Goal: Information Seeking & Learning: Learn about a topic

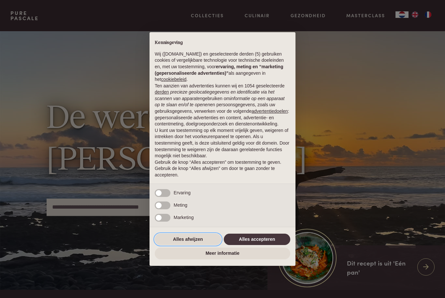
click at [185, 243] on button "Alles afwijzen" at bounding box center [188, 240] width 66 height 12
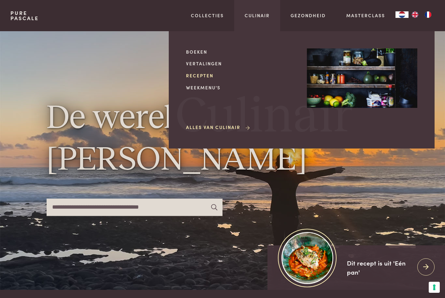
click at [204, 76] on link "Recepten" at bounding box center [241, 75] width 110 height 7
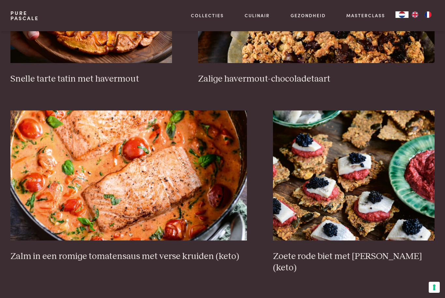
scroll to position [1110, 0]
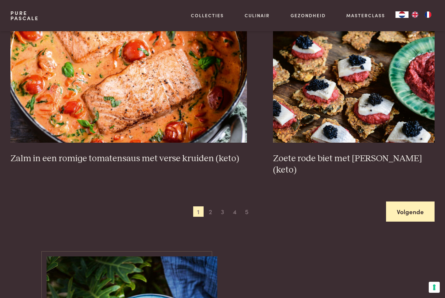
click at [413, 202] on link "Volgende" at bounding box center [410, 212] width 48 height 21
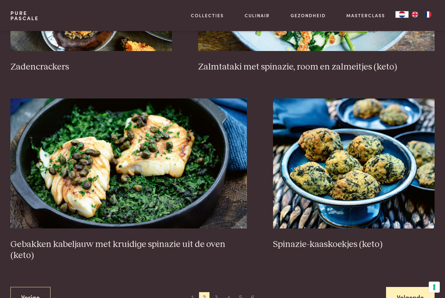
scroll to position [1063, 0]
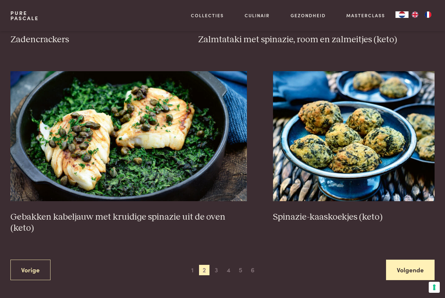
click at [408, 272] on link "Volgende" at bounding box center [410, 270] width 48 height 21
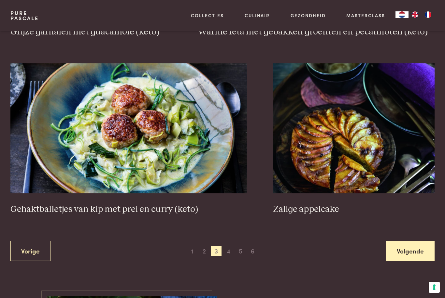
scroll to position [1093, 0]
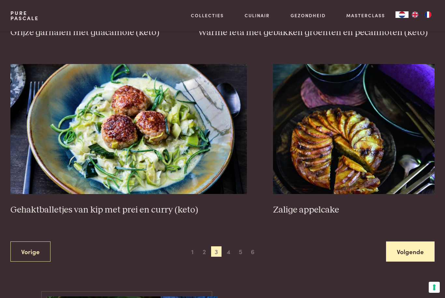
click at [410, 249] on link "Volgende" at bounding box center [410, 252] width 48 height 21
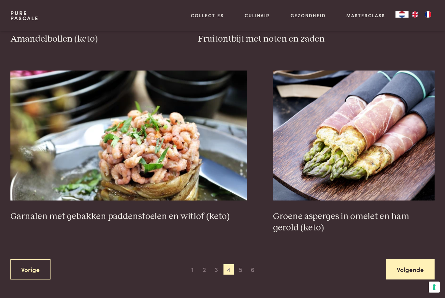
scroll to position [1052, 0]
click at [407, 271] on link "Volgende" at bounding box center [410, 270] width 48 height 21
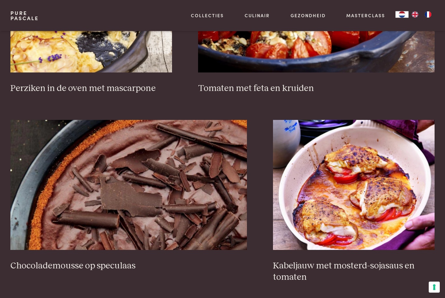
scroll to position [1083, 0]
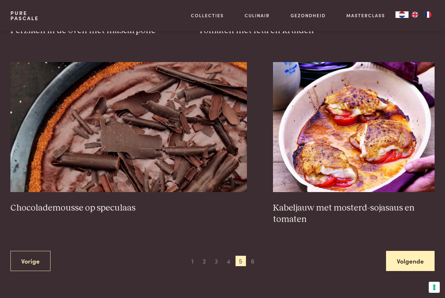
click at [407, 251] on link "Volgende" at bounding box center [410, 261] width 48 height 21
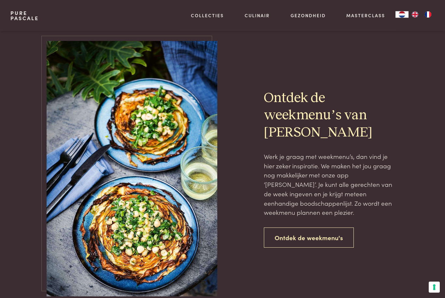
scroll to position [456, 0]
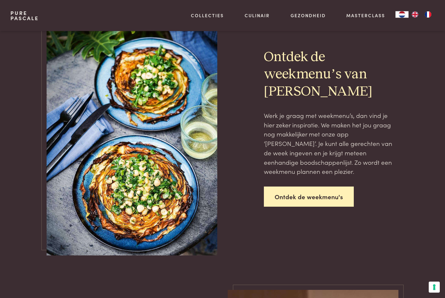
click at [320, 198] on link "Ontdek de weekmenu's" at bounding box center [309, 197] width 90 height 21
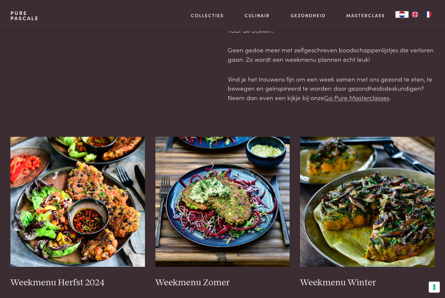
scroll to position [43, 0]
click at [410, 235] on img at bounding box center [367, 202] width 134 height 130
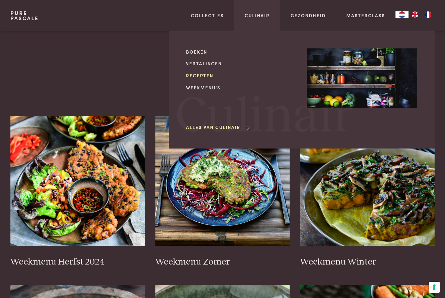
click at [199, 74] on link "Recepten" at bounding box center [241, 75] width 110 height 7
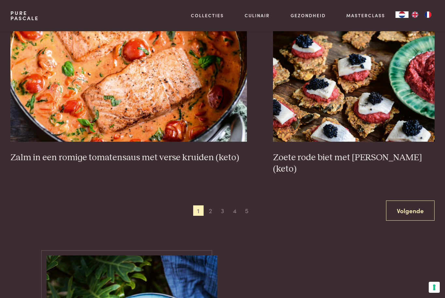
scroll to position [1211, 0]
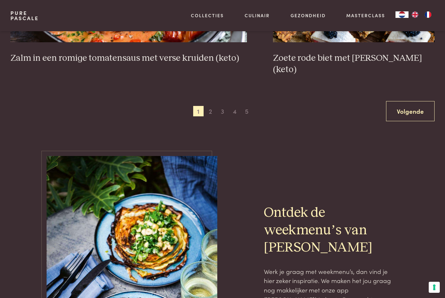
click at [425, 217] on div "Ontdek de weekmenu’s van [PERSON_NAME] Werk je graag met weekmenu’s, dan vind j…" at bounding box center [222, 284] width 424 height 256
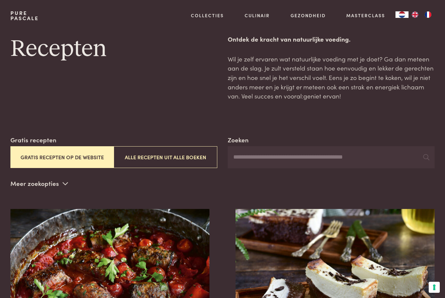
scroll to position [0, 0]
